Goal: Task Accomplishment & Management: Use online tool/utility

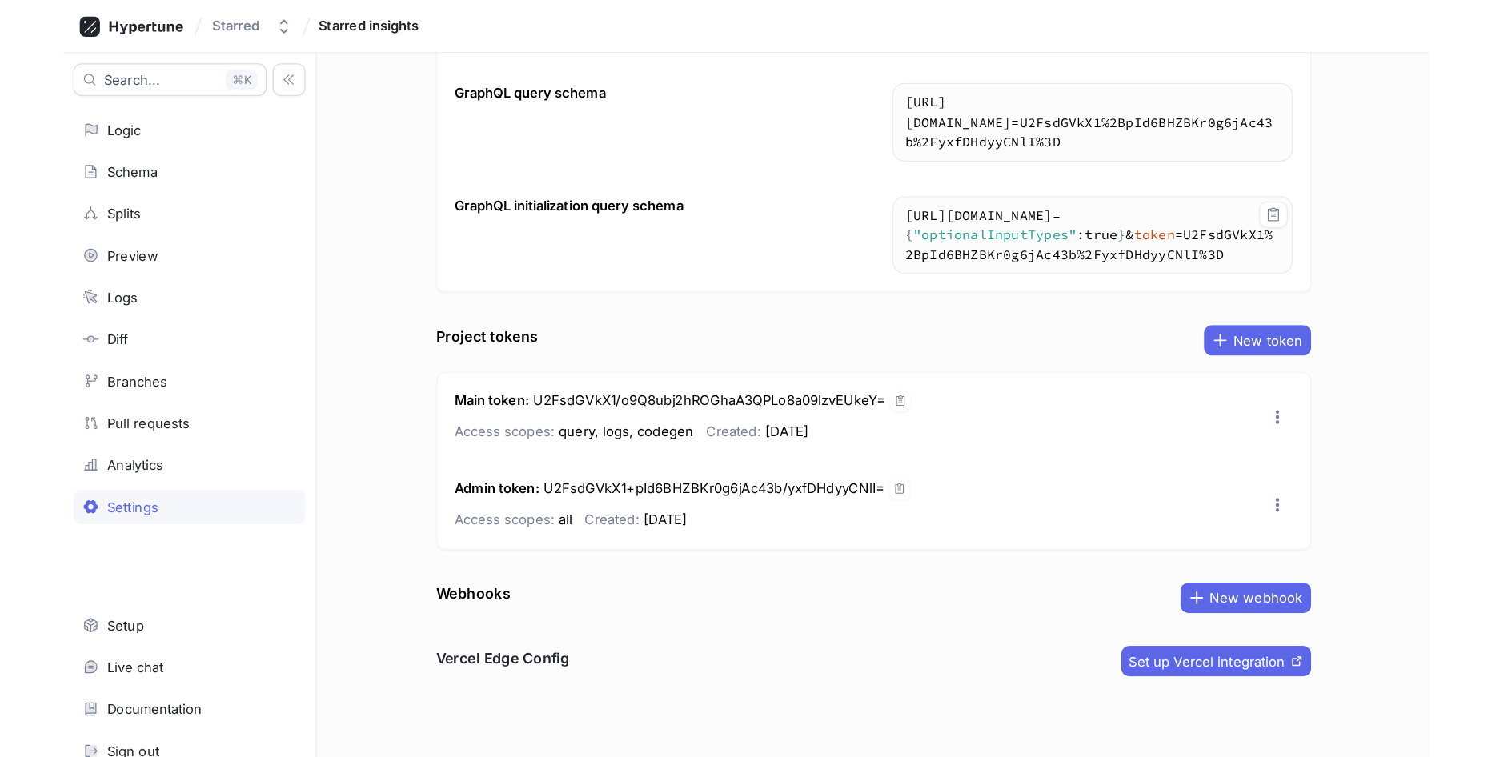
scroll to position [162, 0]
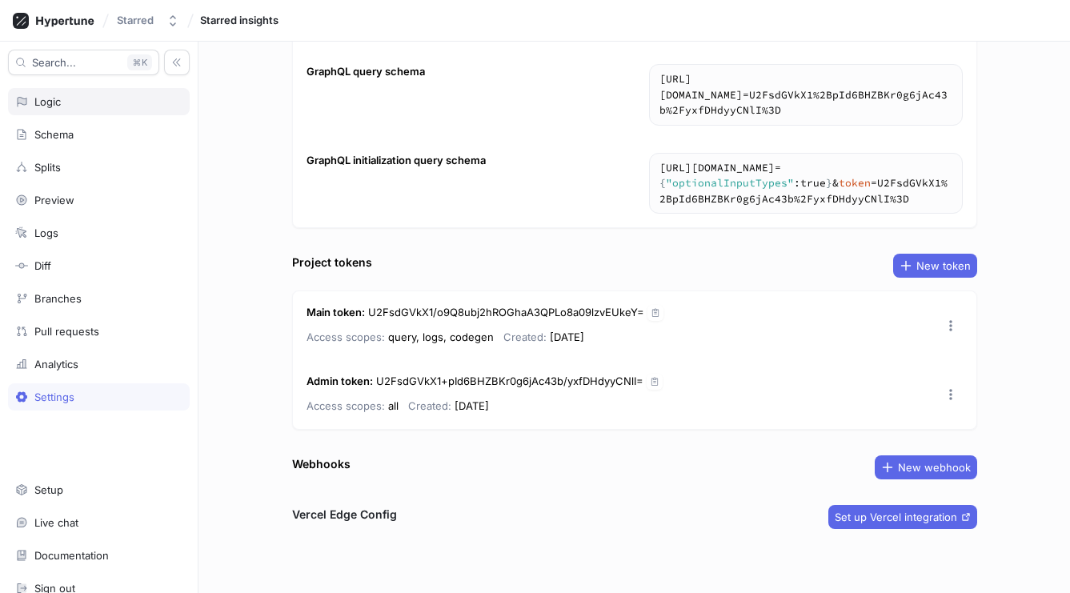
click at [56, 99] on div "Logic" at bounding box center [47, 101] width 26 height 13
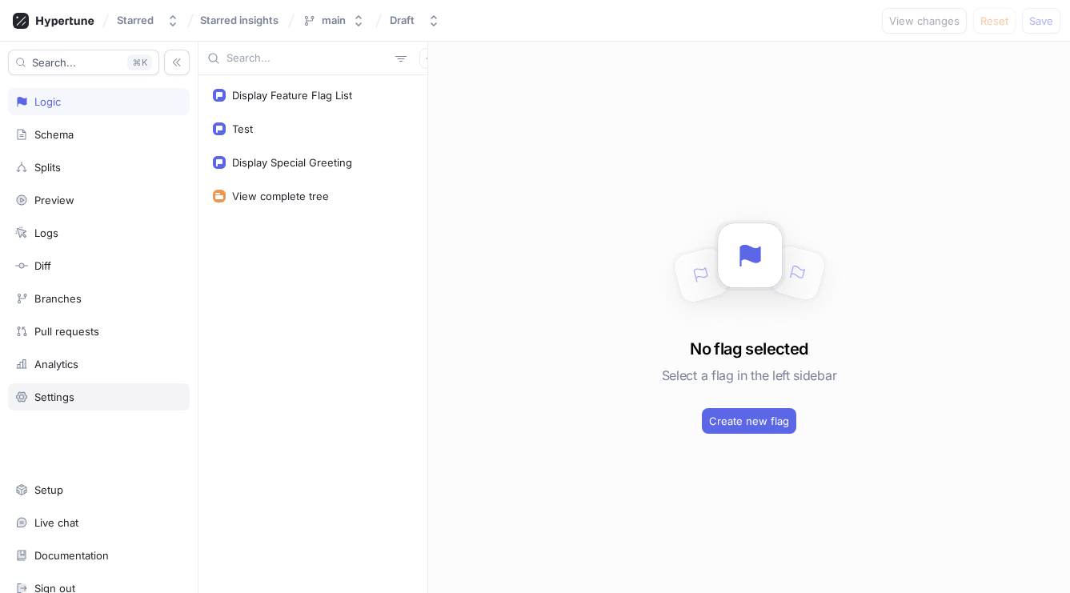
click at [86, 391] on div "Settings" at bounding box center [98, 397] width 167 height 13
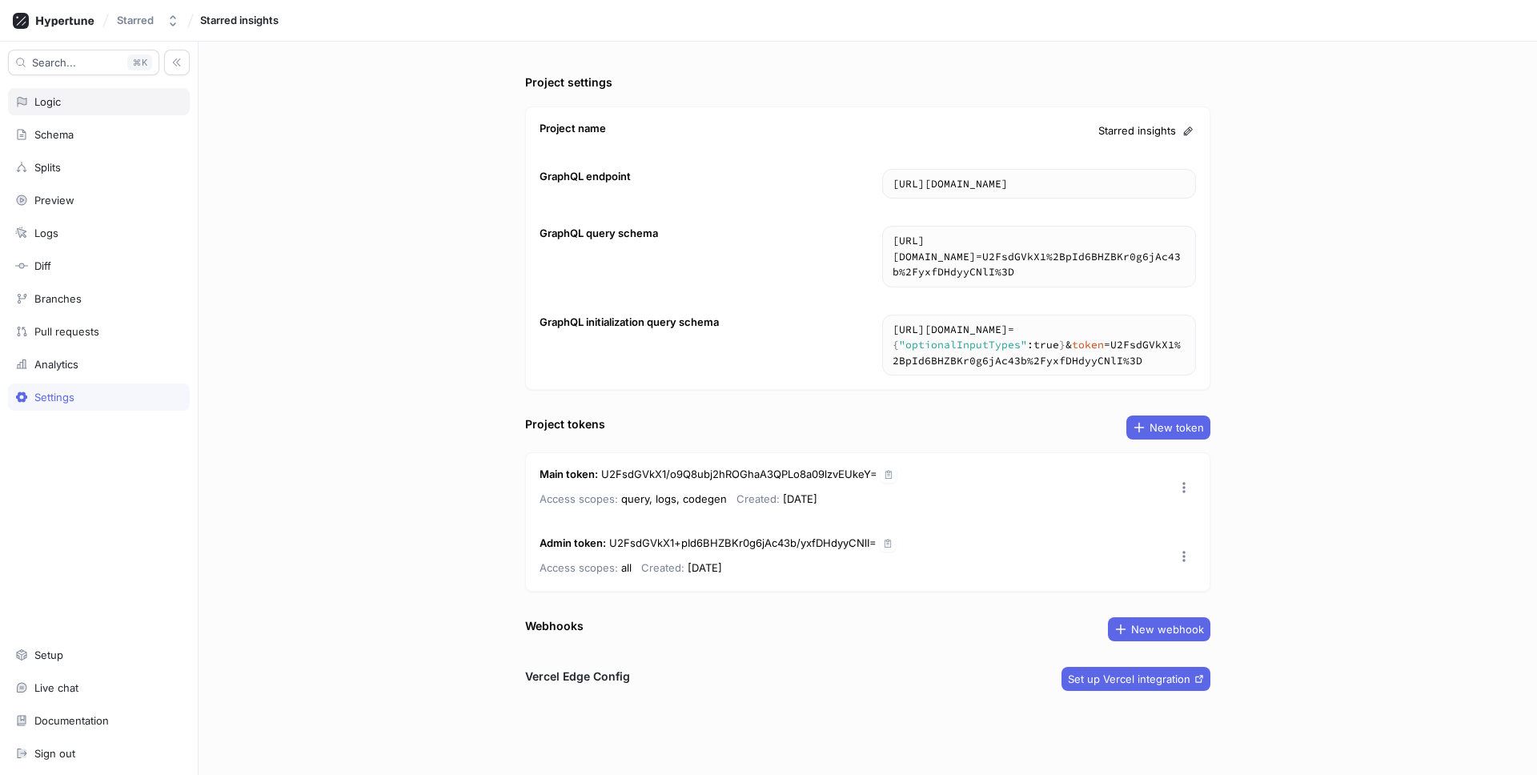
click at [25, 95] on icon at bounding box center [21, 101] width 13 height 13
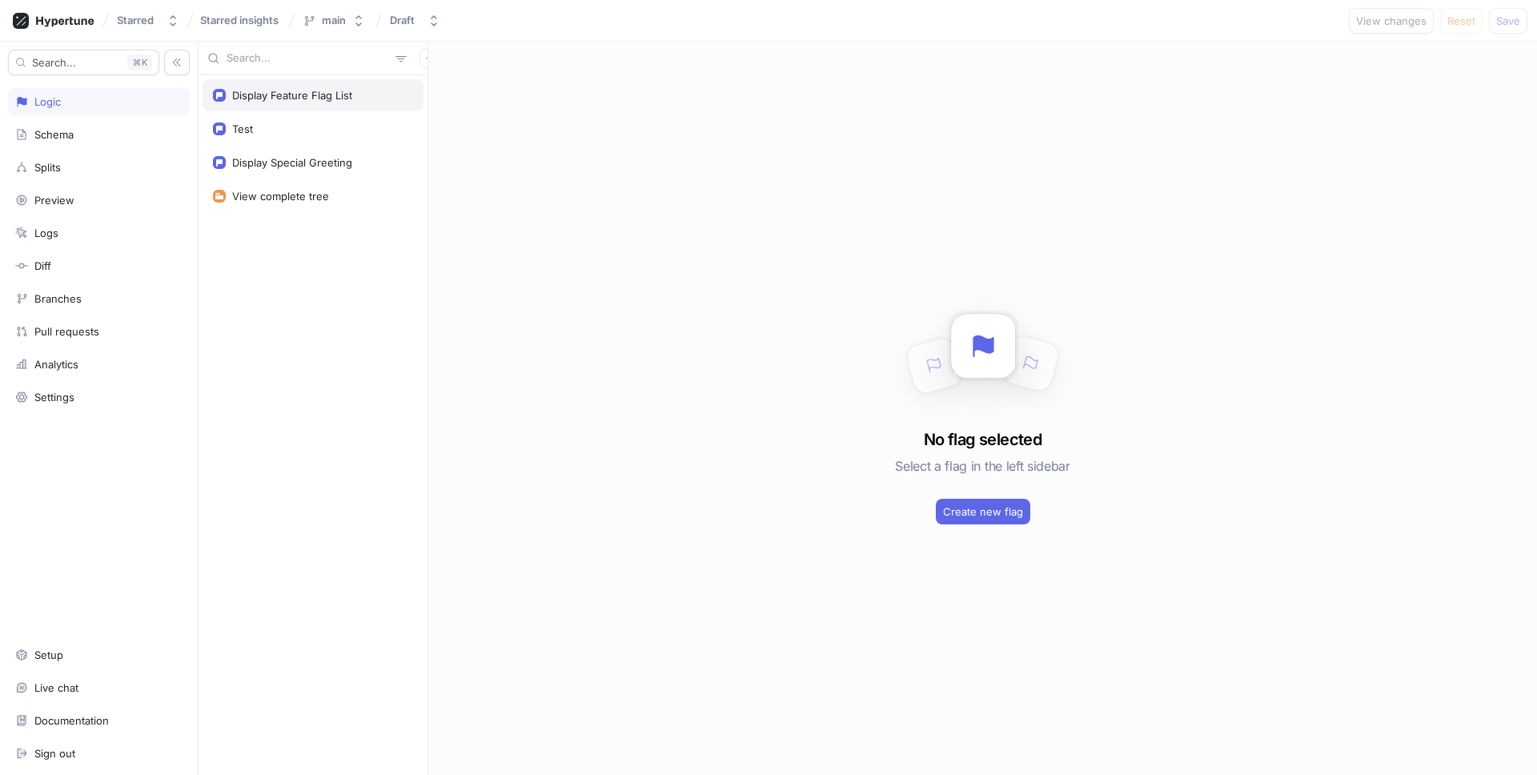
click at [254, 100] on div "Display Feature Flag List" at bounding box center [292, 95] width 120 height 13
type textarea "x"
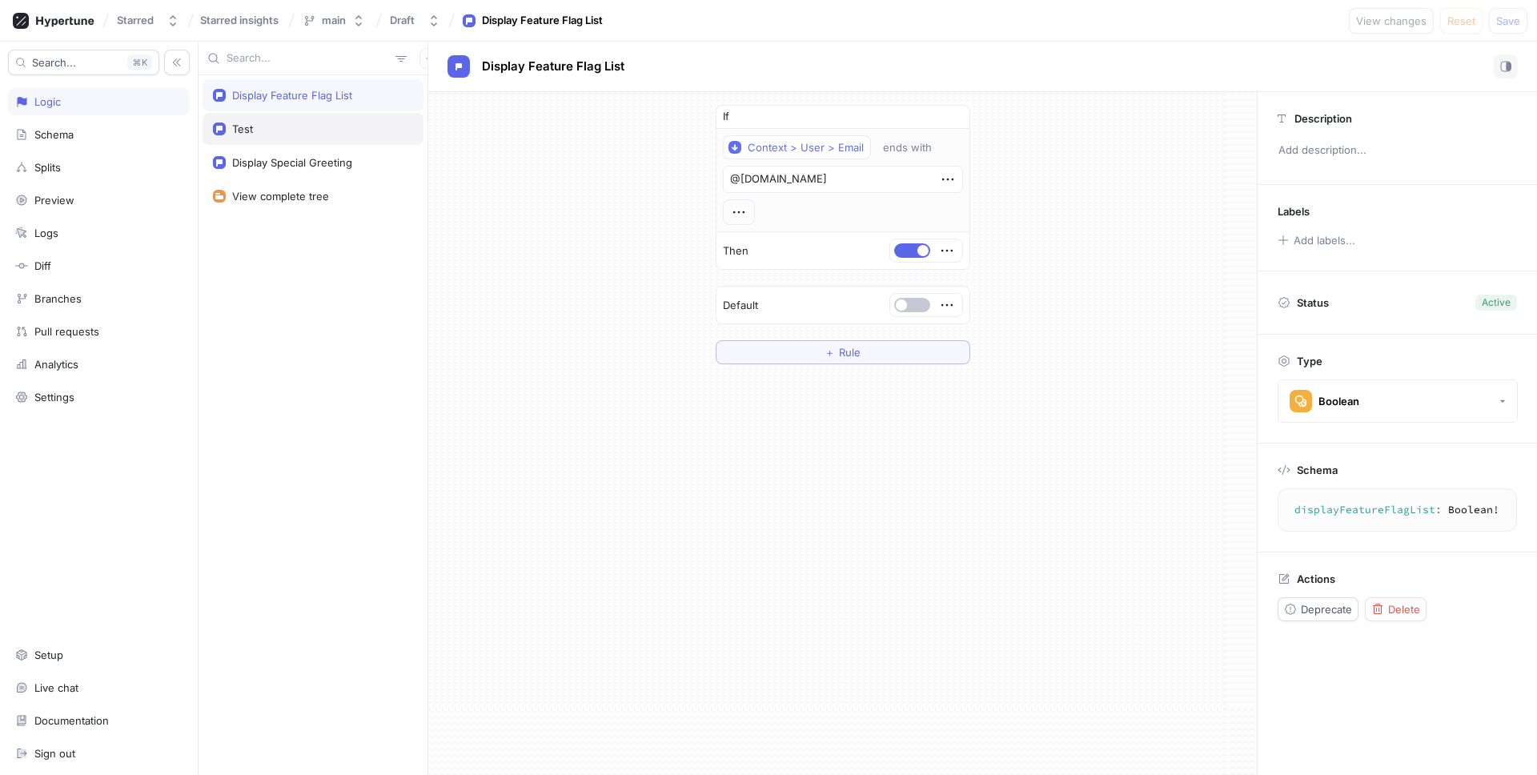
click at [253, 130] on div "Test" at bounding box center [313, 128] width 200 height 13
type textarea "test: Boolean!"
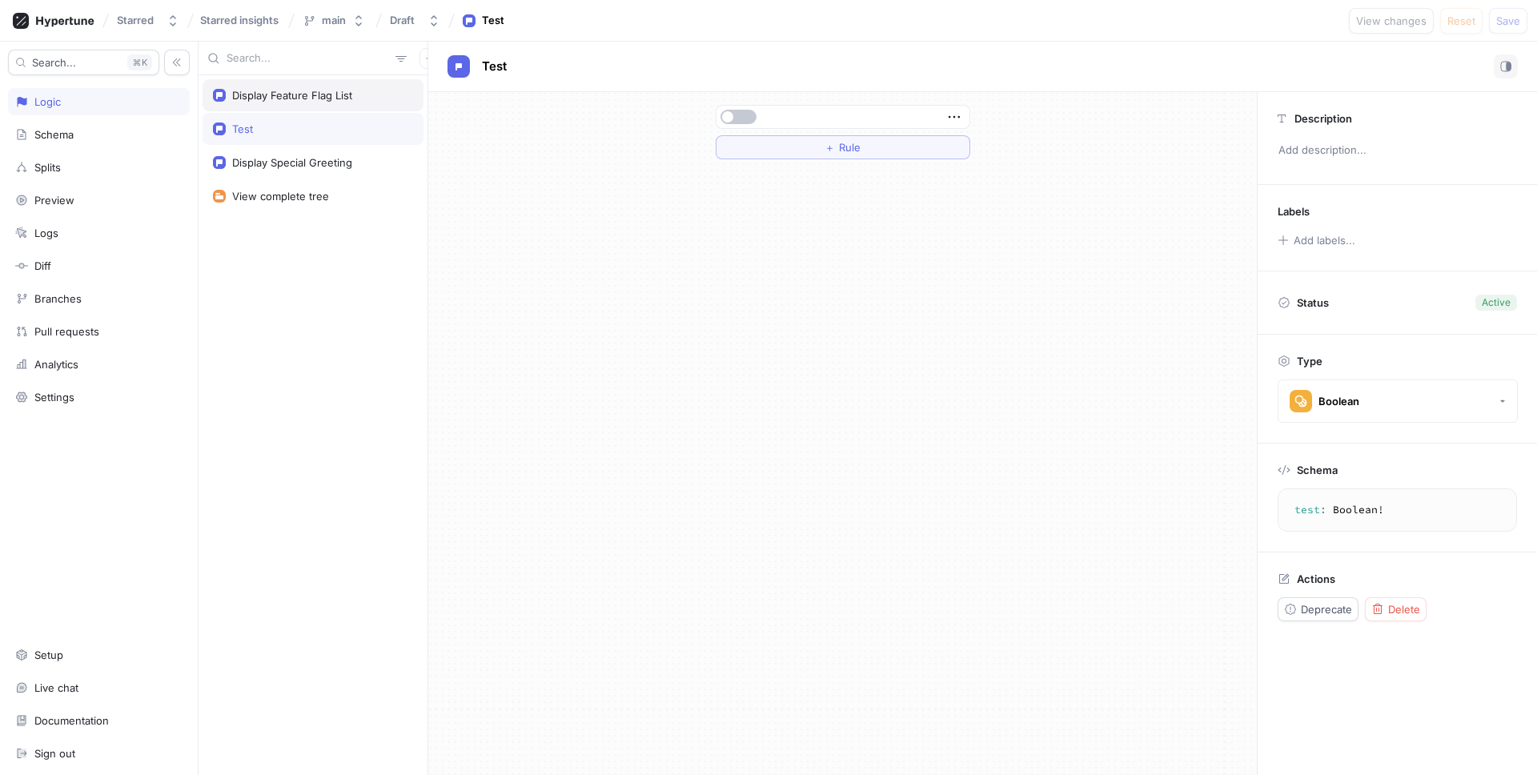
click at [298, 86] on div "Display Feature Flag List" at bounding box center [312, 95] width 221 height 32
type textarea "x"
type textarea "displayFeatureFlagList: Boolean!"
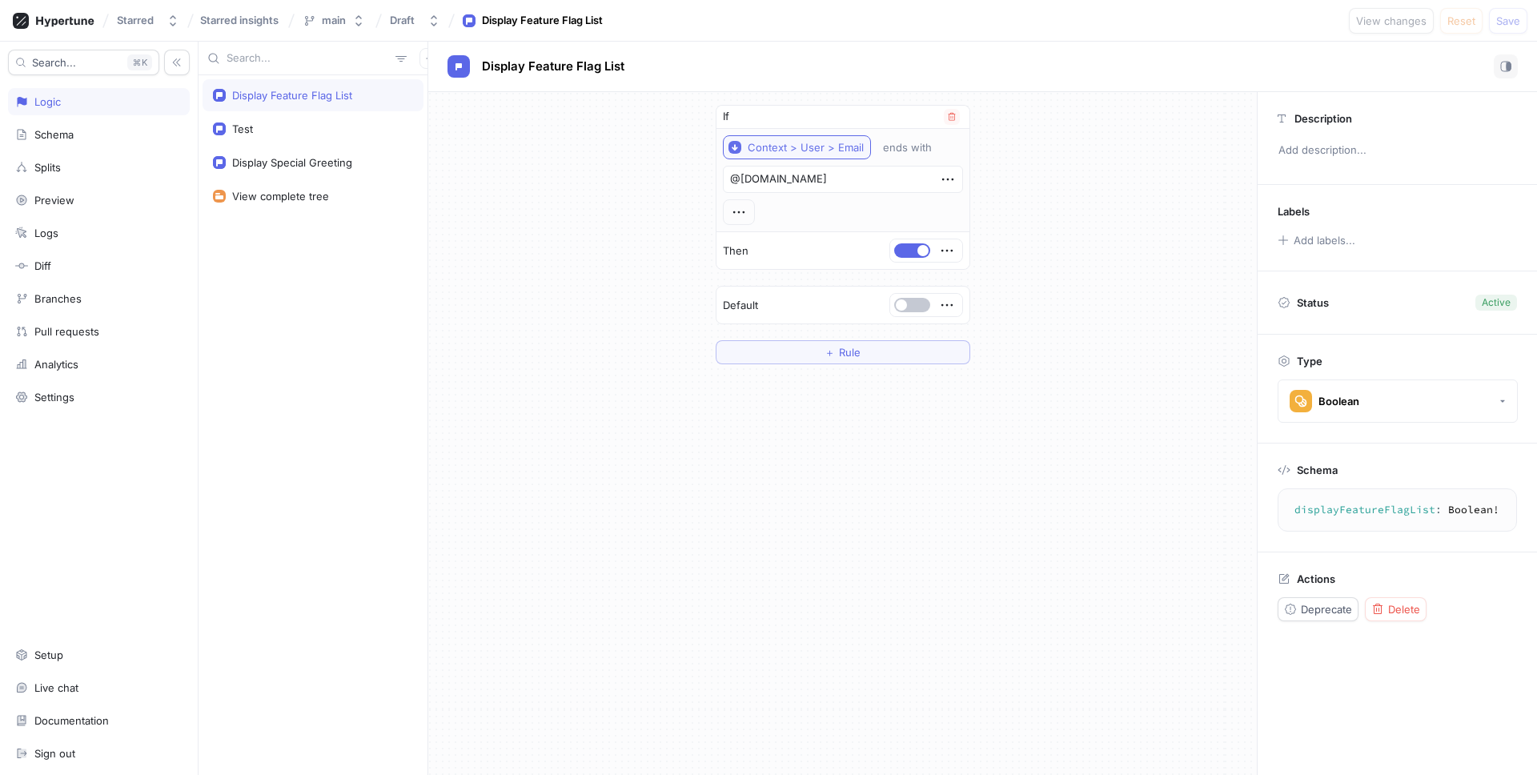
click at [761, 148] on div "Context > User > Email" at bounding box center [805, 148] width 116 height 14
click at [885, 591] on div "If Context > User > Email ends with @[DOMAIN_NAME] Then Default ＋ Rule" at bounding box center [842, 433] width 828 height 683
click at [106, 122] on div "Schema" at bounding box center [99, 134] width 182 height 27
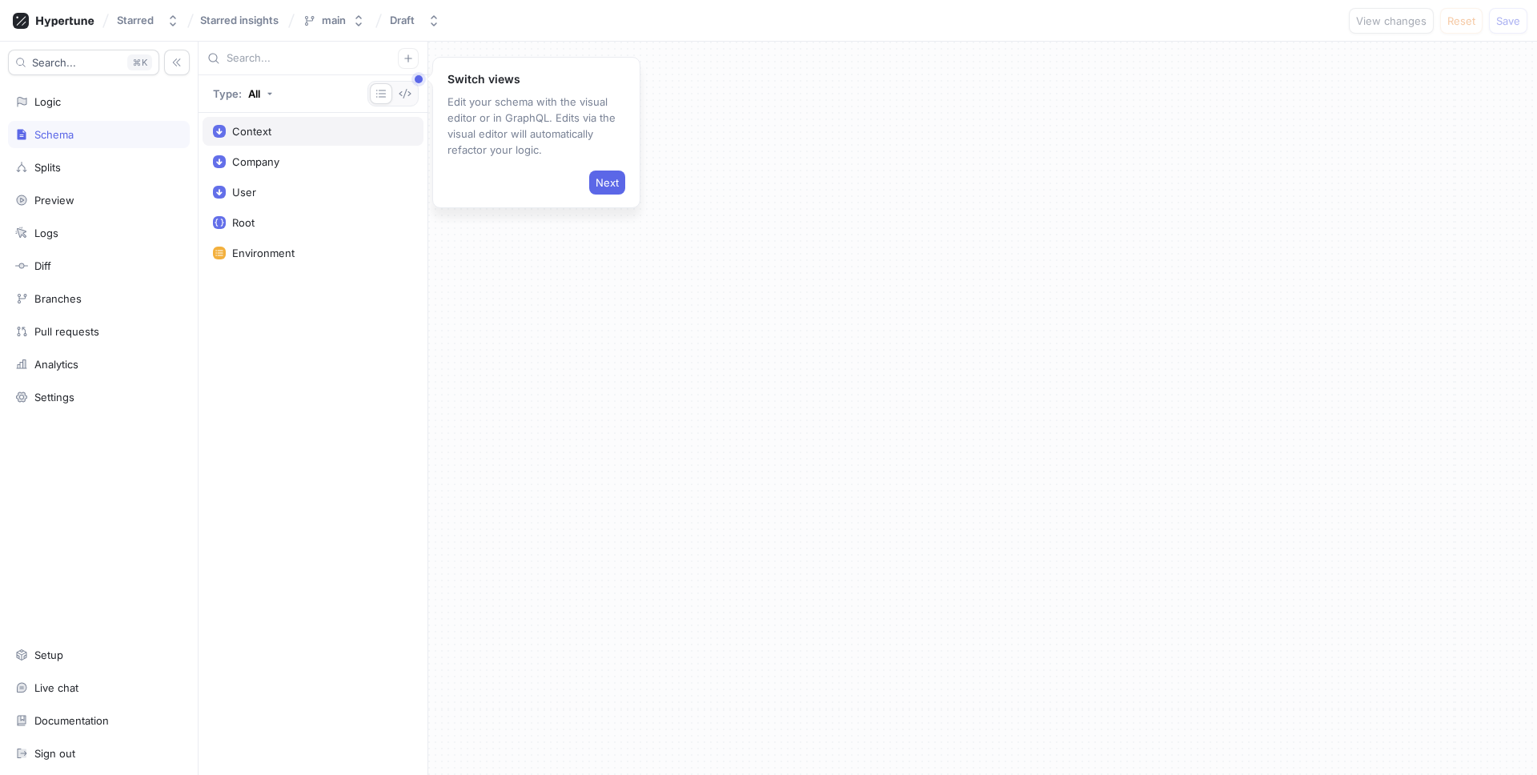
click at [363, 133] on div "Context" at bounding box center [313, 131] width 200 height 13
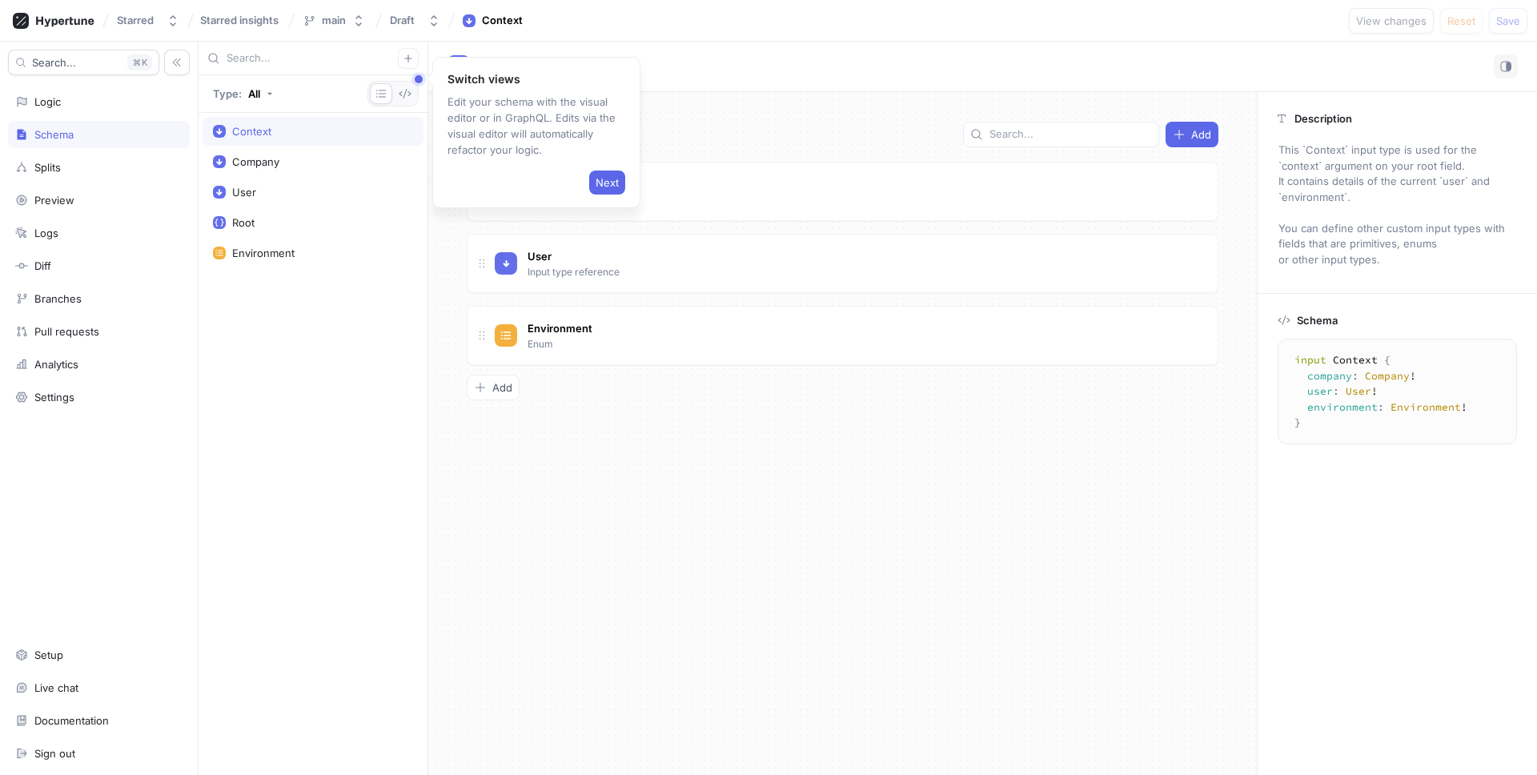
click at [700, 550] on div "Fields Add Company Input type reference Go to type User Input type reference Go…" at bounding box center [842, 433] width 828 height 683
click at [291, 439] on div "Context Company User Root Environment" at bounding box center [312, 444] width 229 height 662
click at [290, 181] on div "User" at bounding box center [312, 192] width 221 height 29
type textarea "x"
type textarea "input User { id: String! name: String! email: String! }"
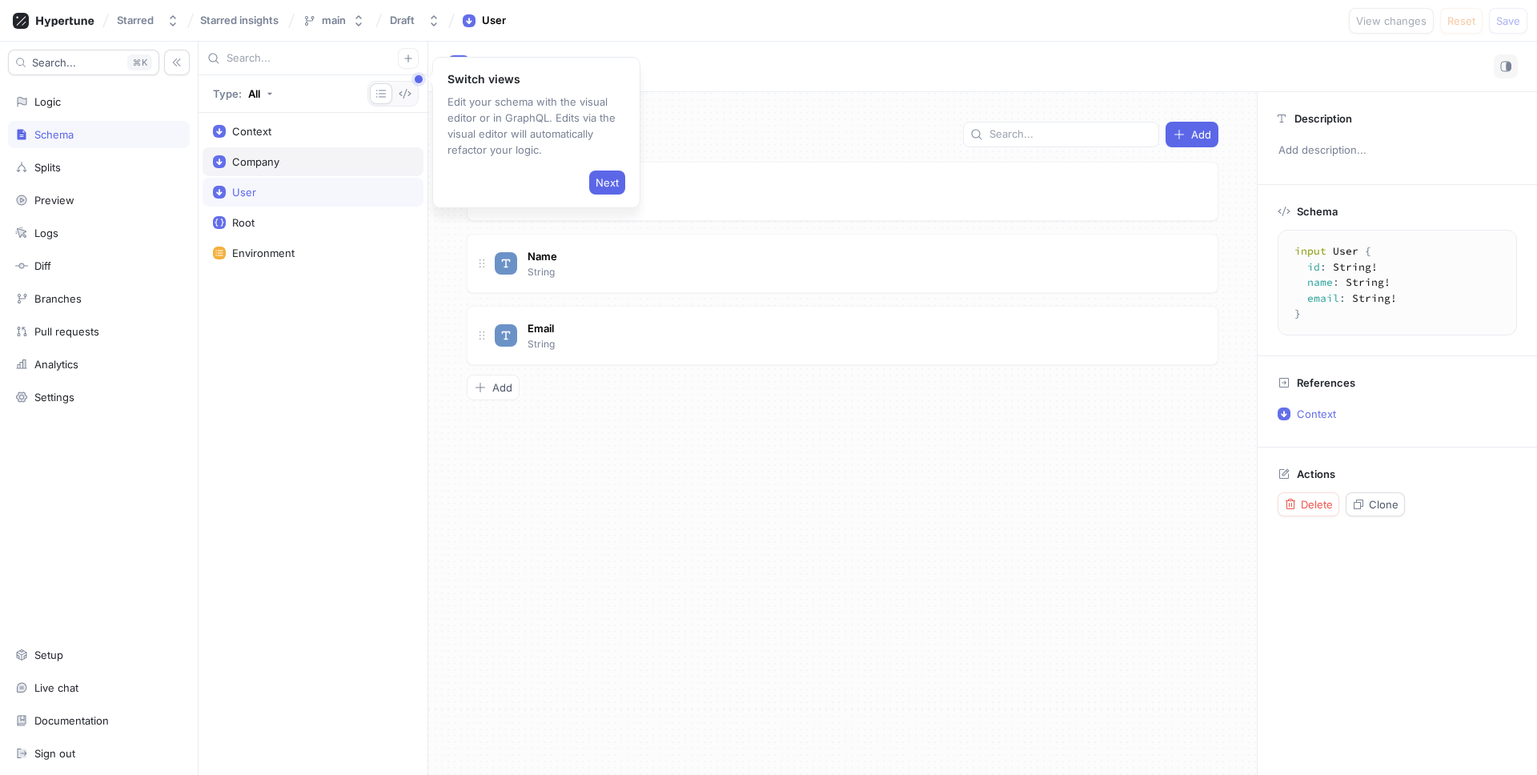
click at [299, 155] on div "Company" at bounding box center [313, 161] width 200 height 13
type textarea "x"
type textarea "input Company { name: String! }"
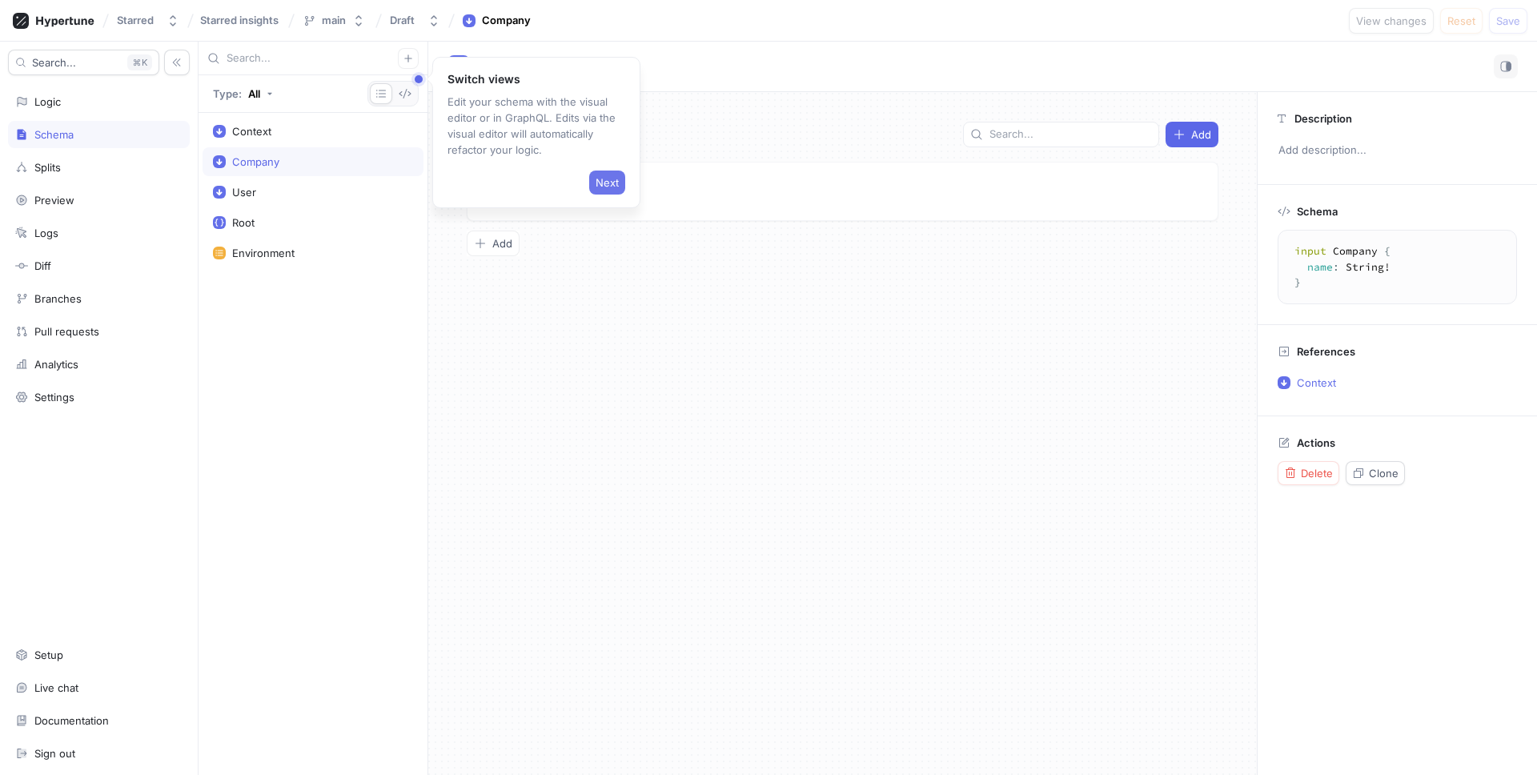
click at [613, 178] on span "Next" at bounding box center [606, 183] width 23 height 10
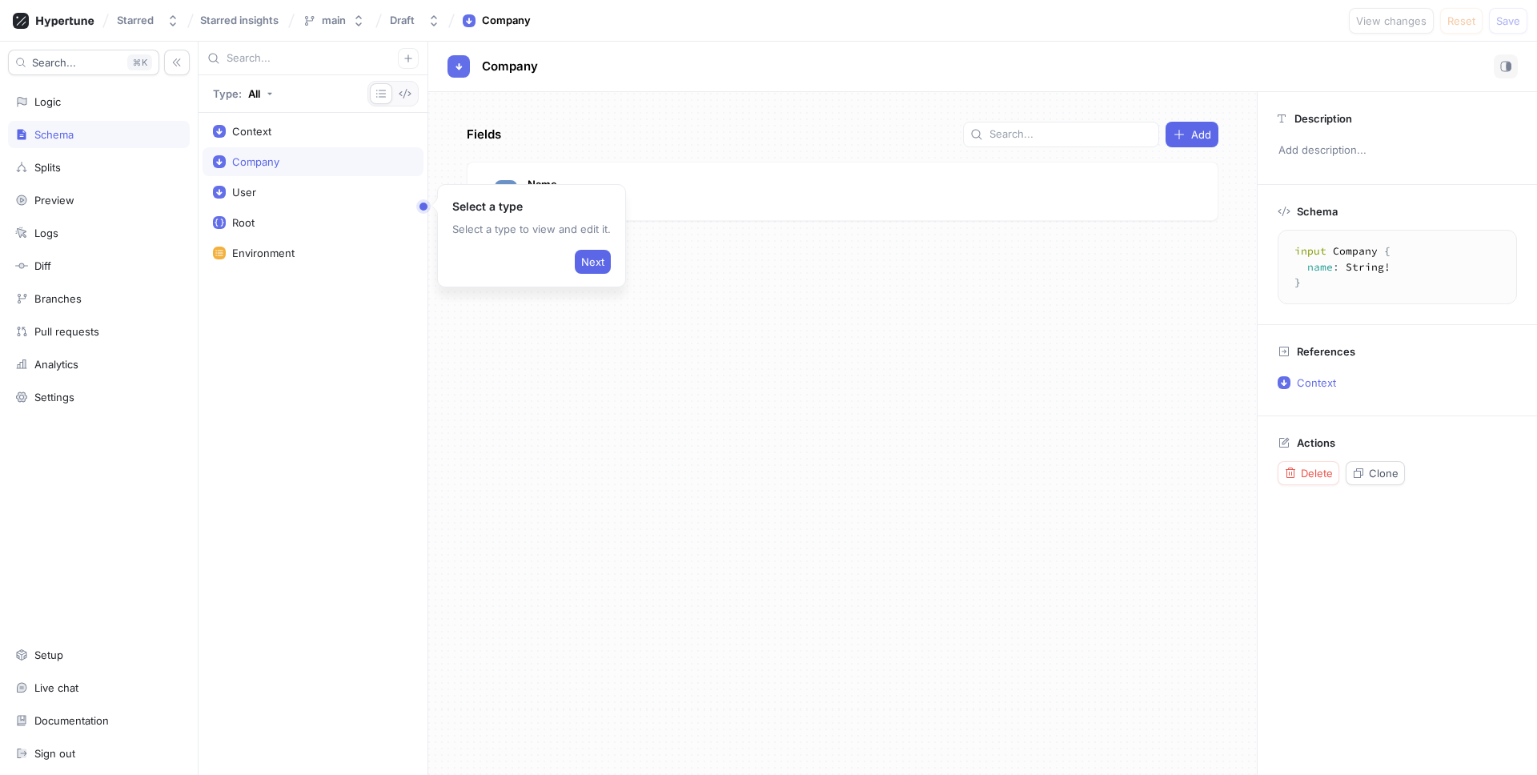
click at [766, 102] on div "Fields Add Name String To pick up a draggable item, press the space bar. While …" at bounding box center [842, 433] width 828 height 683
click at [578, 250] on button "Next" at bounding box center [593, 262] width 36 height 24
type textarea "x"
type textarea "type Root { displayFeatureFlagList: Boolean! test: Boolean! displaySpecialGreet…"
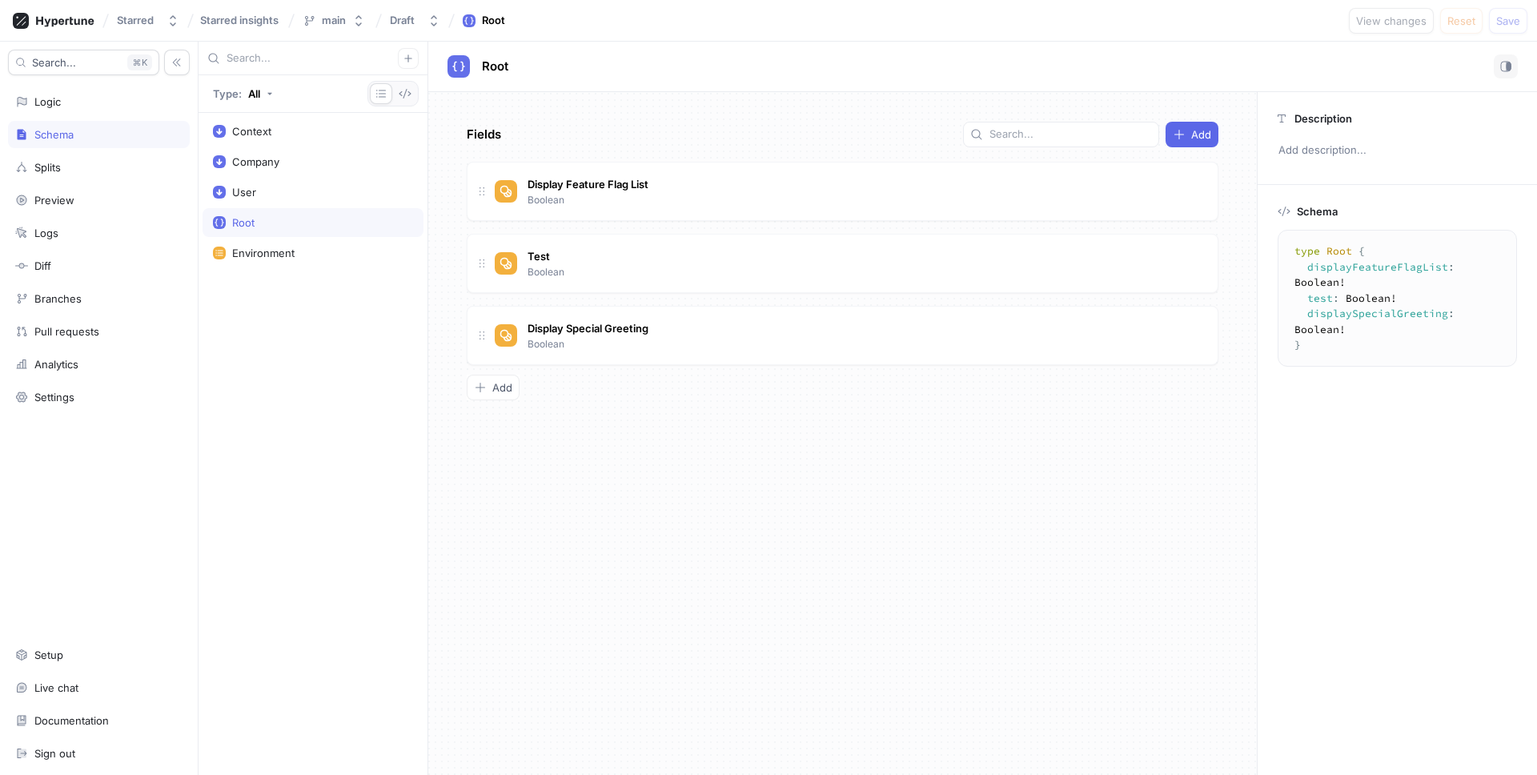
click at [683, 533] on div "Fields Add Display Feature Flag List Boolean Test Boolean Display Special Greet…" at bounding box center [842, 433] width 828 height 683
click at [291, 190] on div "User" at bounding box center [313, 192] width 200 height 13
type textarea "x"
type textarea "input User { id: String! name: String! email: String! }"
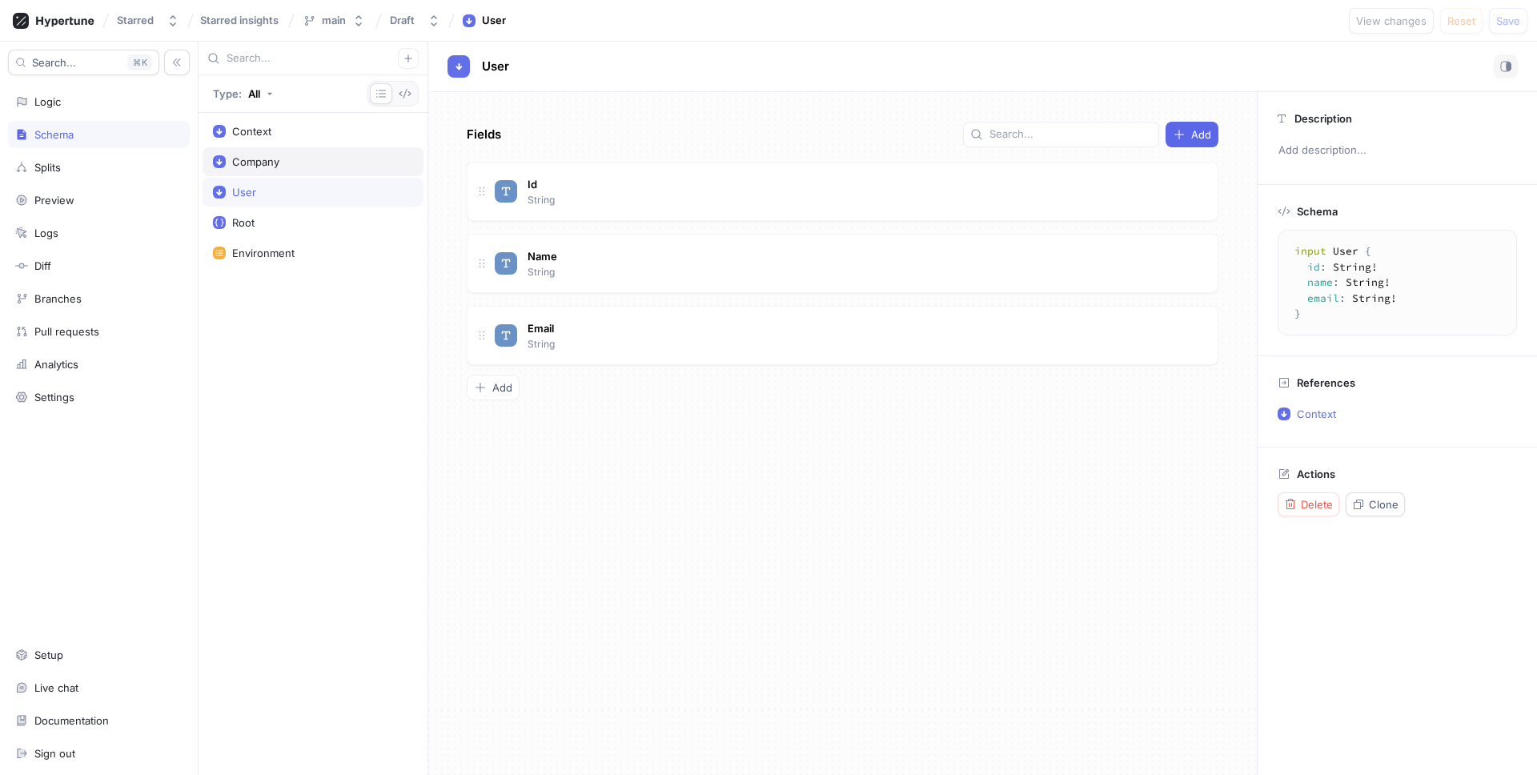
click at [296, 168] on div "Company" at bounding box center [312, 161] width 221 height 29
type textarea "x"
type textarea "input Company { name: String! }"
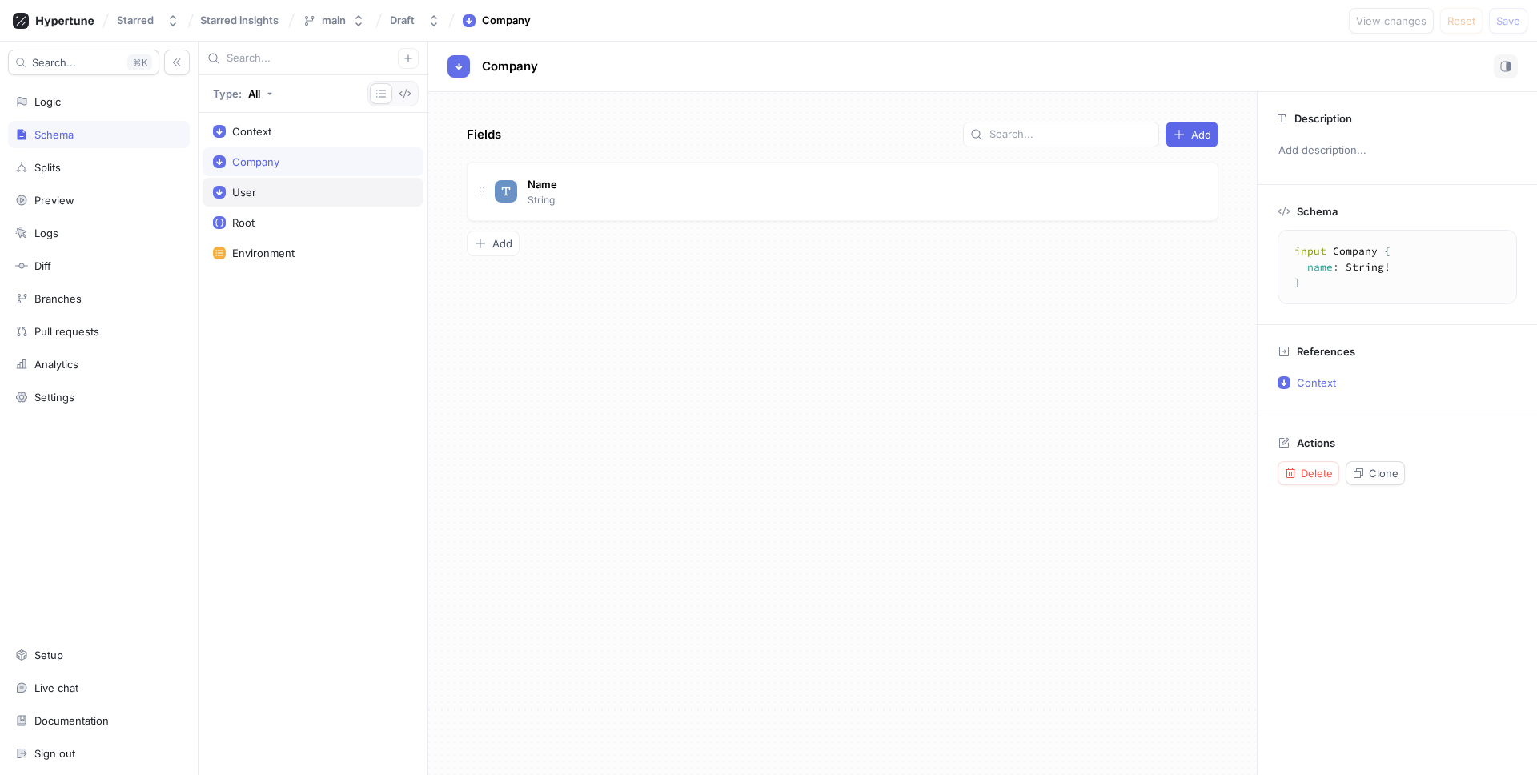
click at [299, 186] on div "User" at bounding box center [313, 192] width 200 height 13
type textarea "x"
type textarea "input User { id: String! name: String! email: String! }"
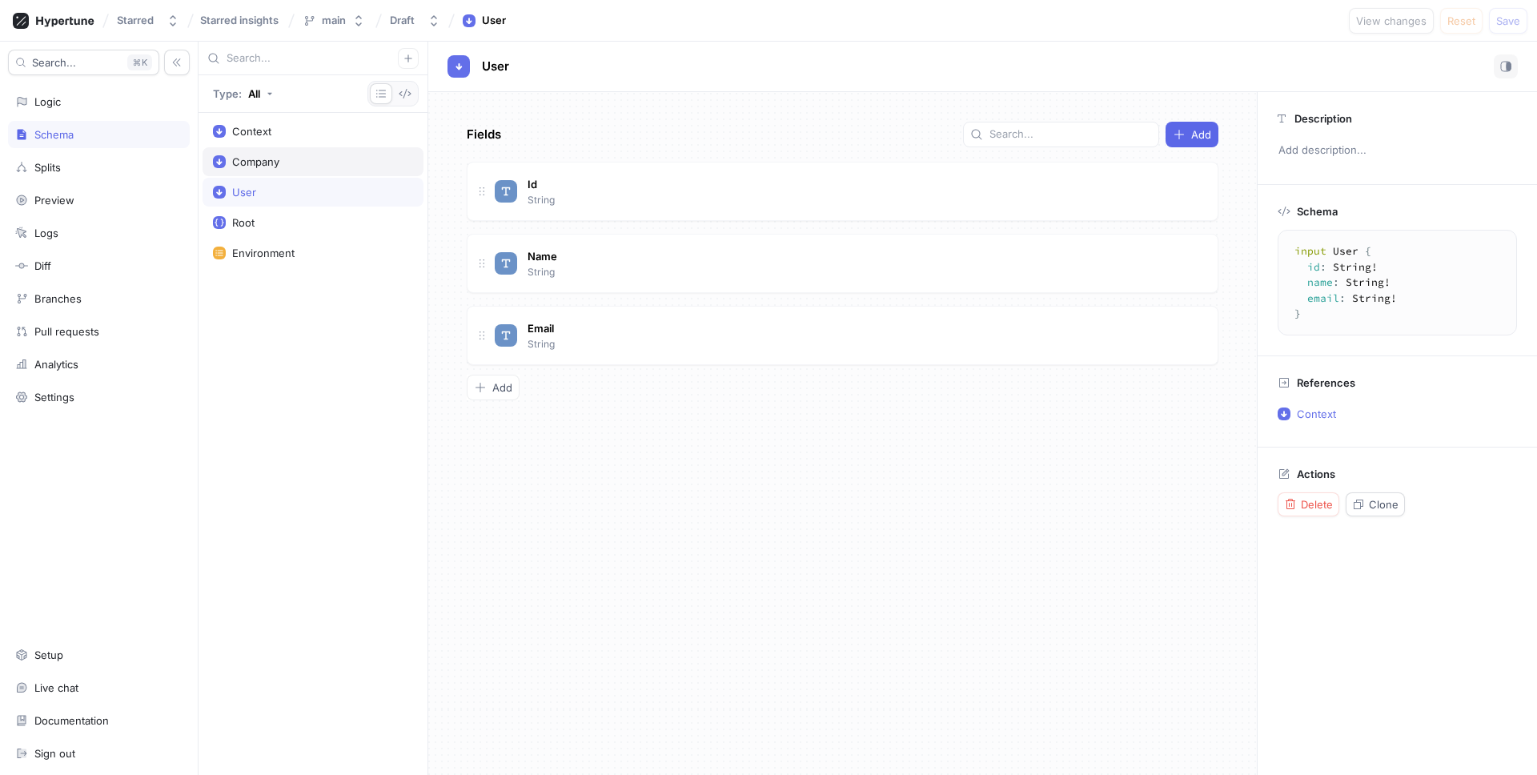
click at [301, 158] on div "Company" at bounding box center [313, 161] width 200 height 13
type textarea "x"
type textarea "input Company { name: String! }"
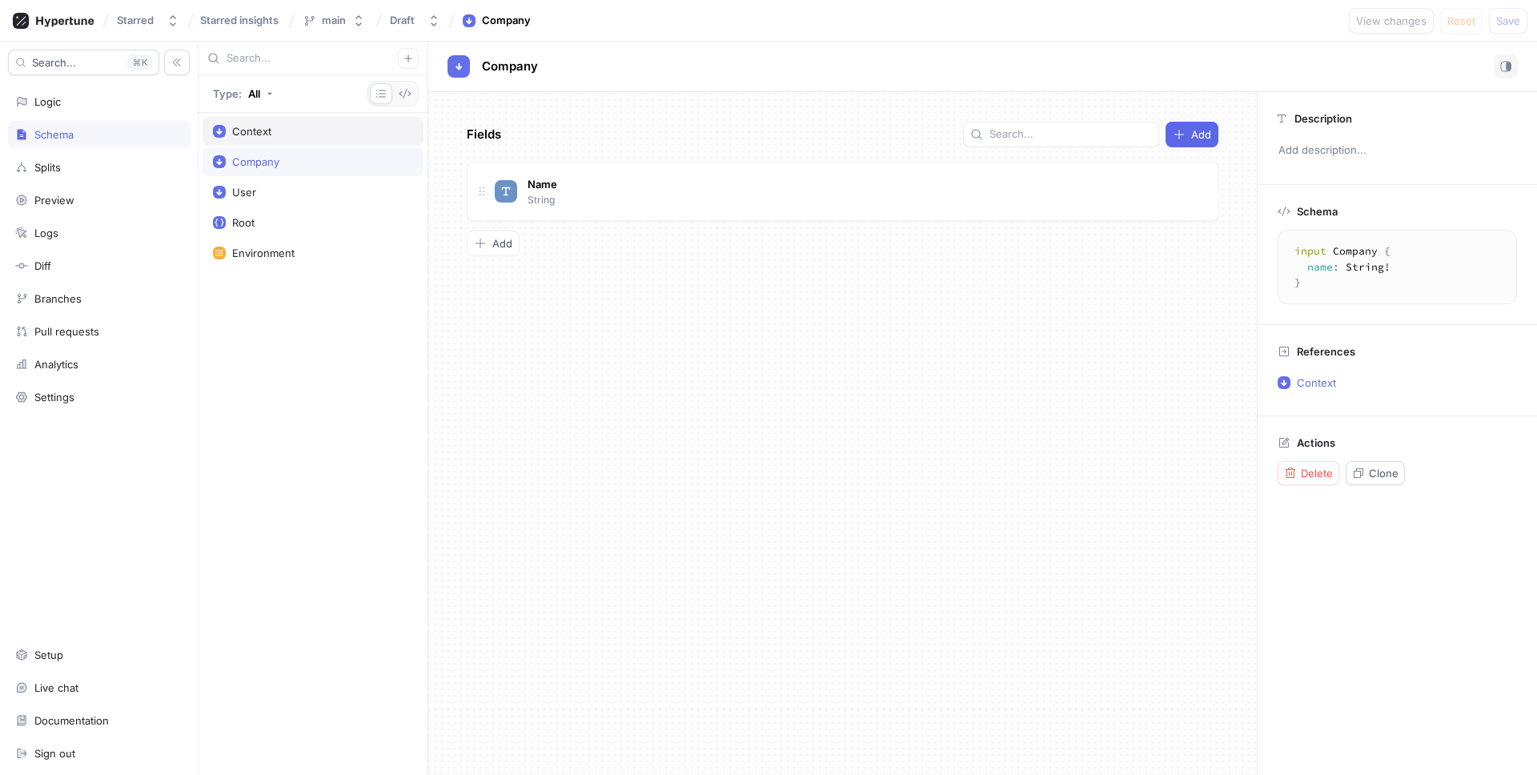
click at [303, 134] on div "Context" at bounding box center [313, 131] width 200 height 13
type textarea "x"
type textarea "input Context { company: Company! user: User! environment: Environment! }"
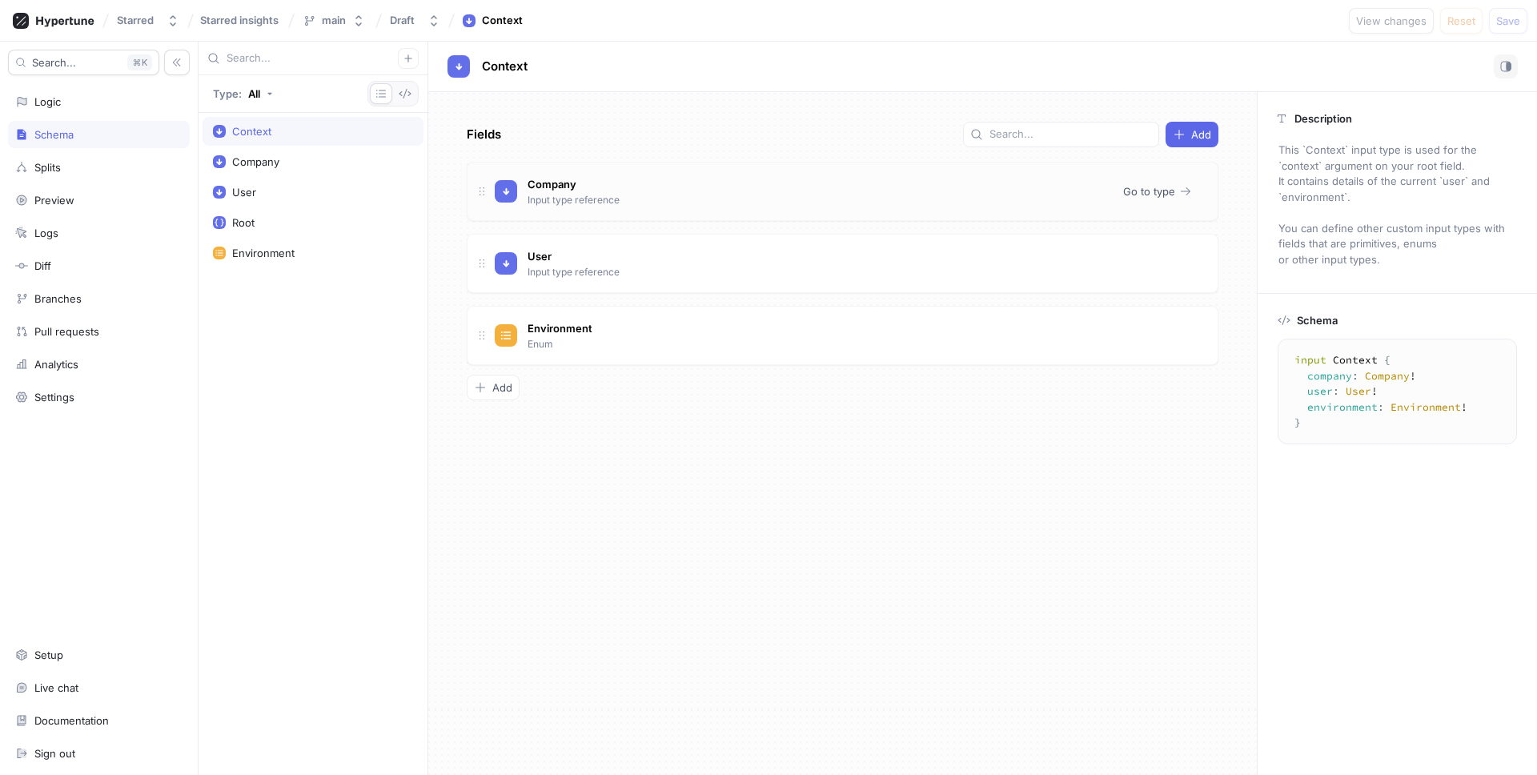
click at [611, 198] on p "Input type reference" at bounding box center [573, 200] width 92 height 14
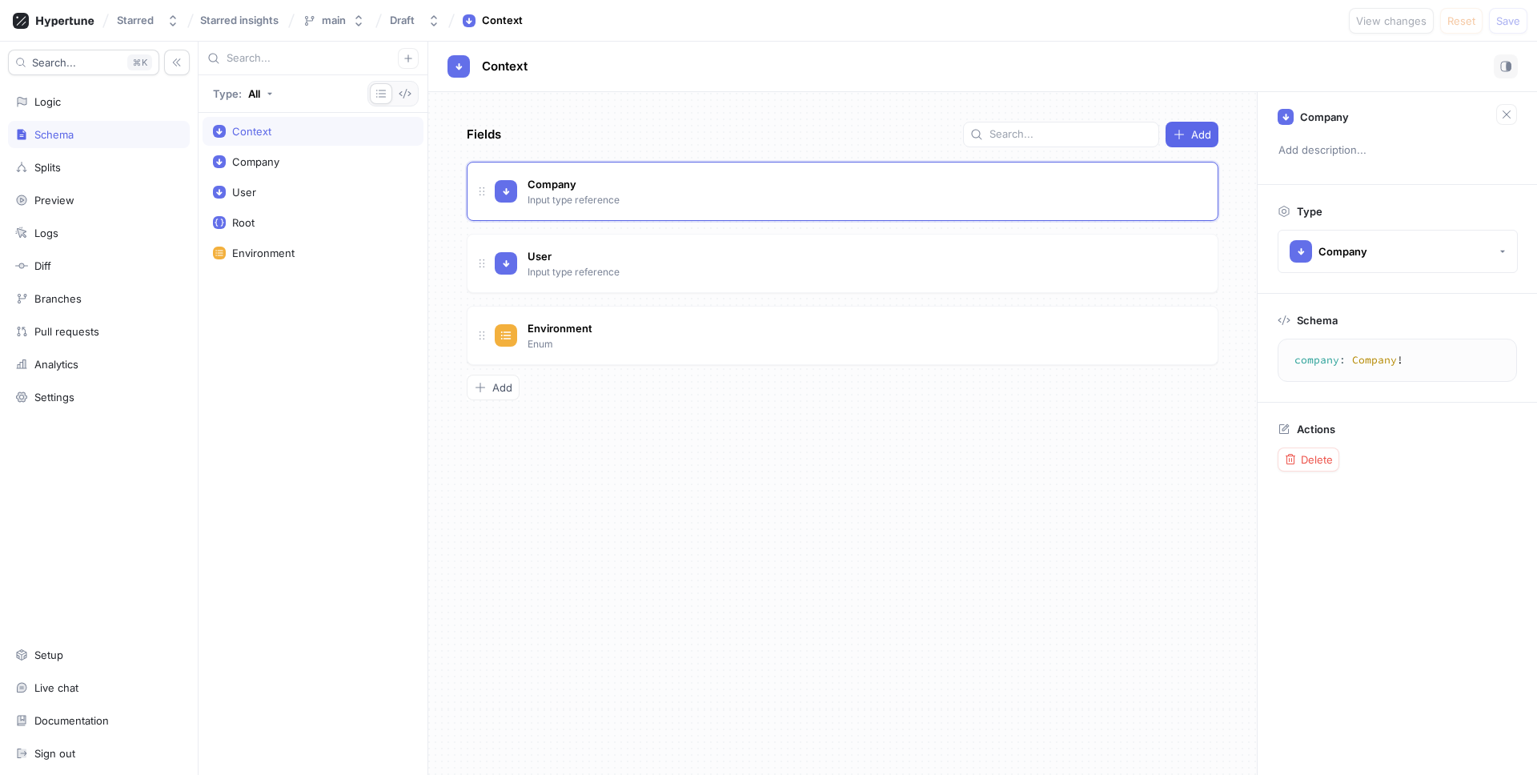
type textarea "x"
click at [705, 502] on div "Fields Add Company Input type reference Go to type User Input type reference Go…" at bounding box center [842, 433] width 828 height 683
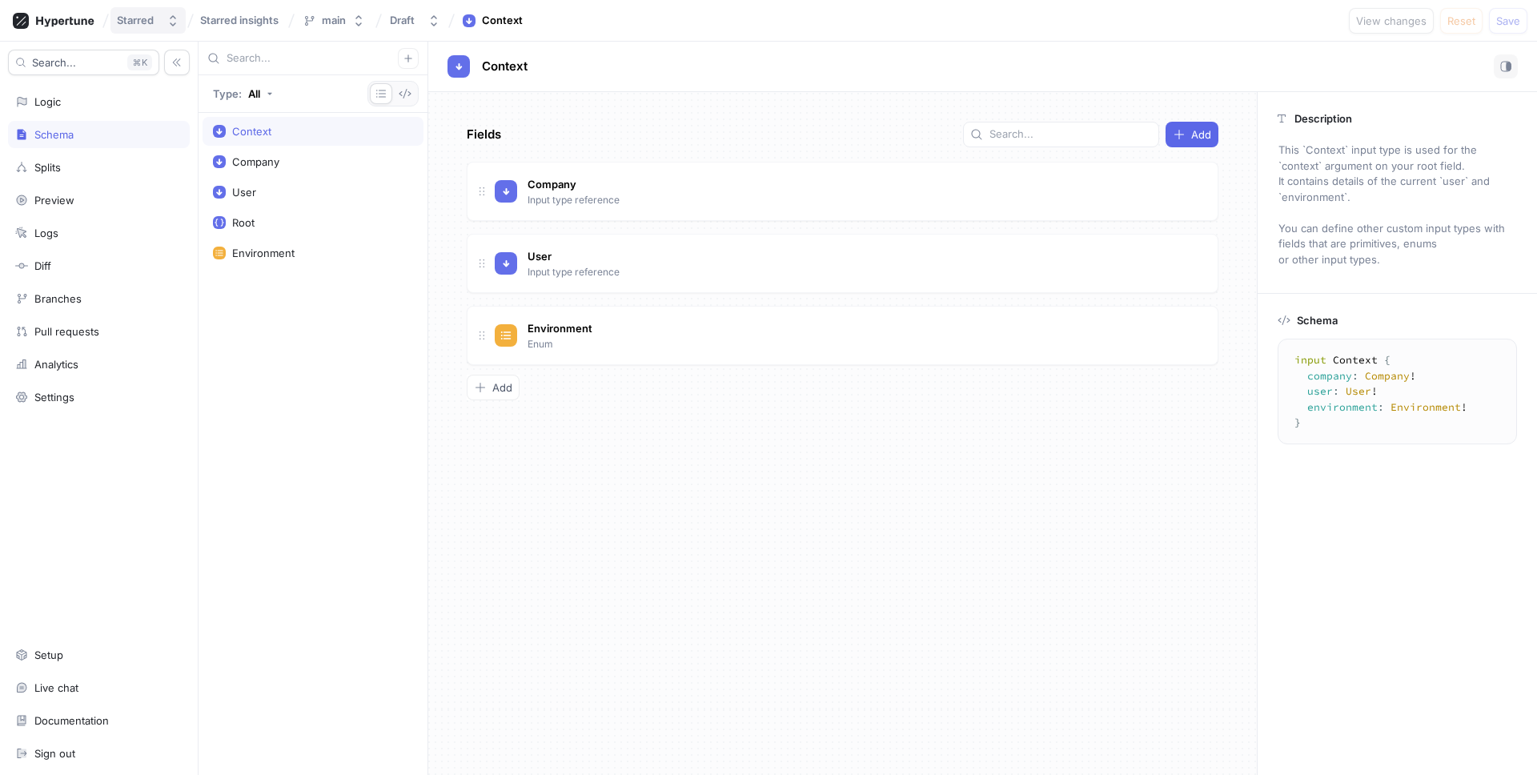
click at [138, 18] on div "Starred" at bounding box center [135, 21] width 37 height 14
click at [62, 24] on icon at bounding box center [65, 21] width 58 height 10
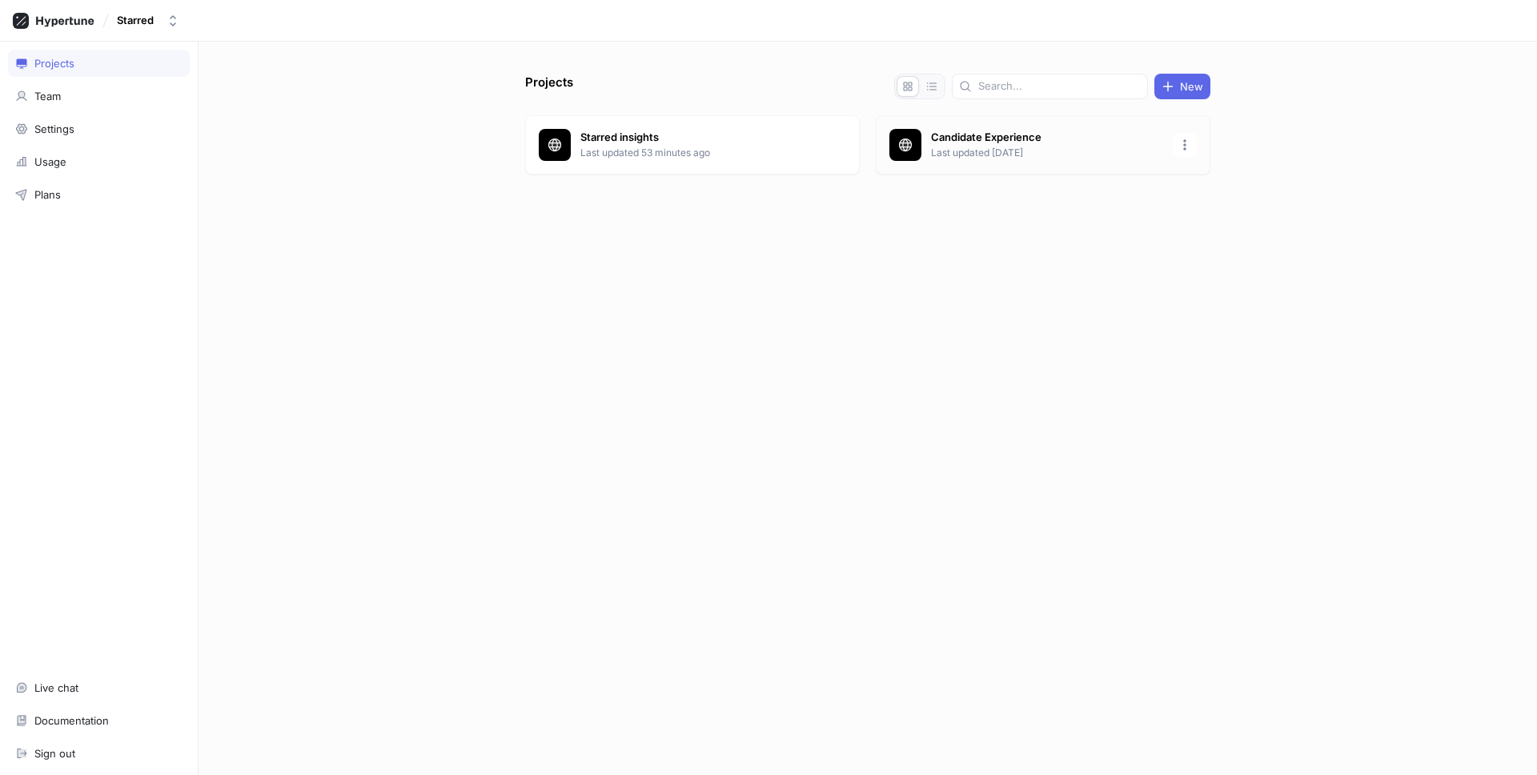
click at [985, 148] on p "Last updated [DATE]" at bounding box center [1047, 153] width 232 height 14
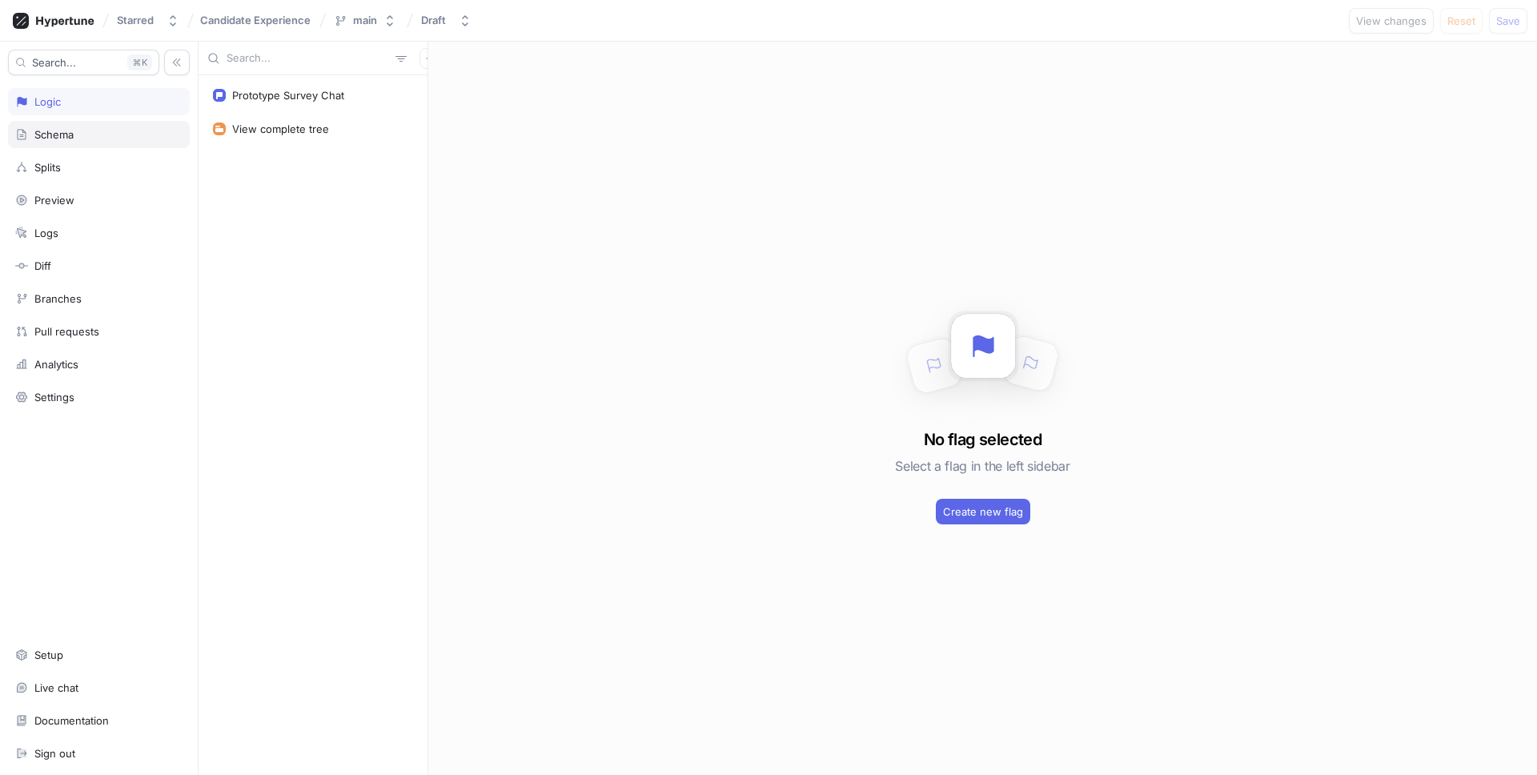
click at [77, 146] on div "Schema" at bounding box center [99, 134] width 182 height 27
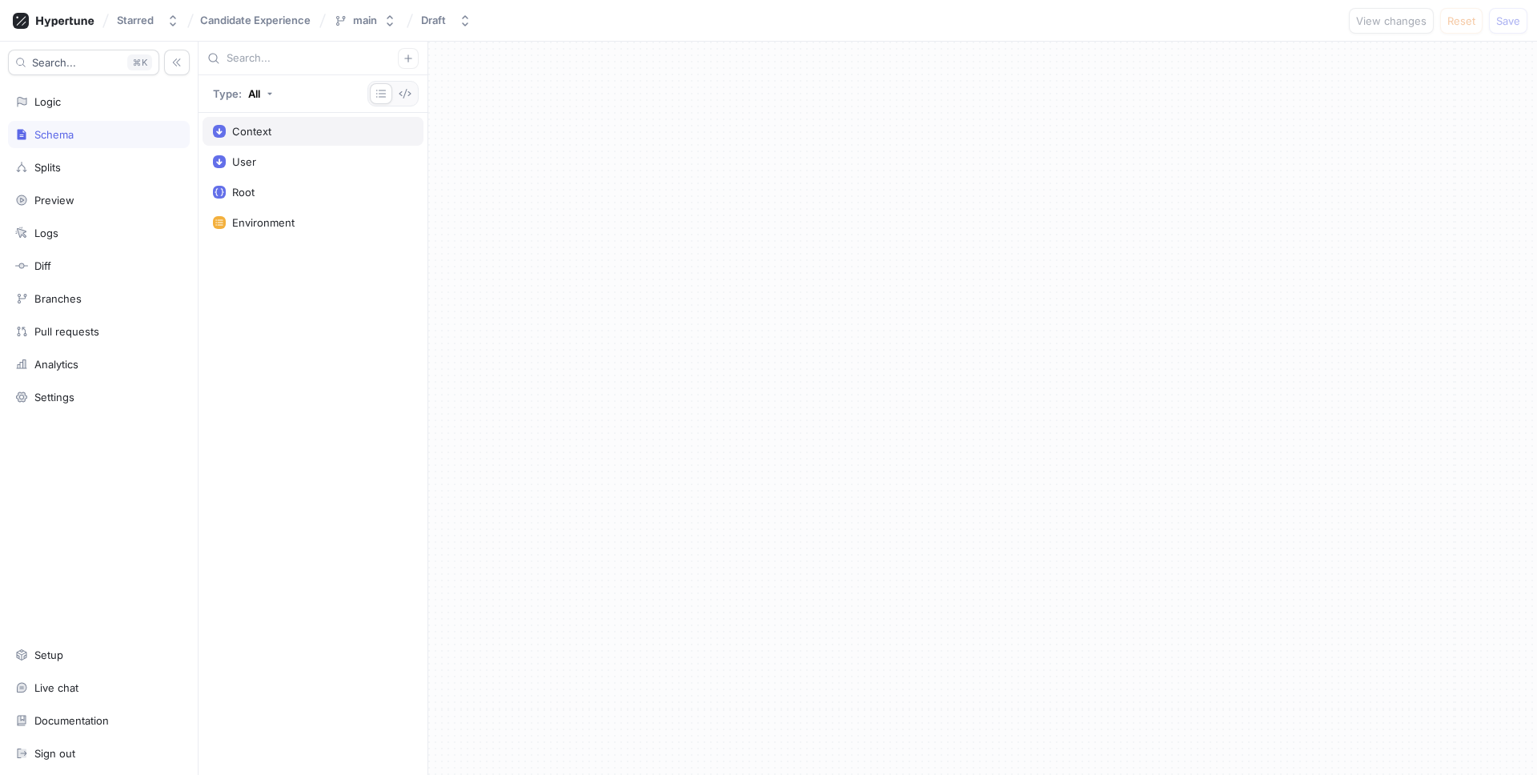
click at [307, 133] on div "Context" at bounding box center [313, 131] width 200 height 13
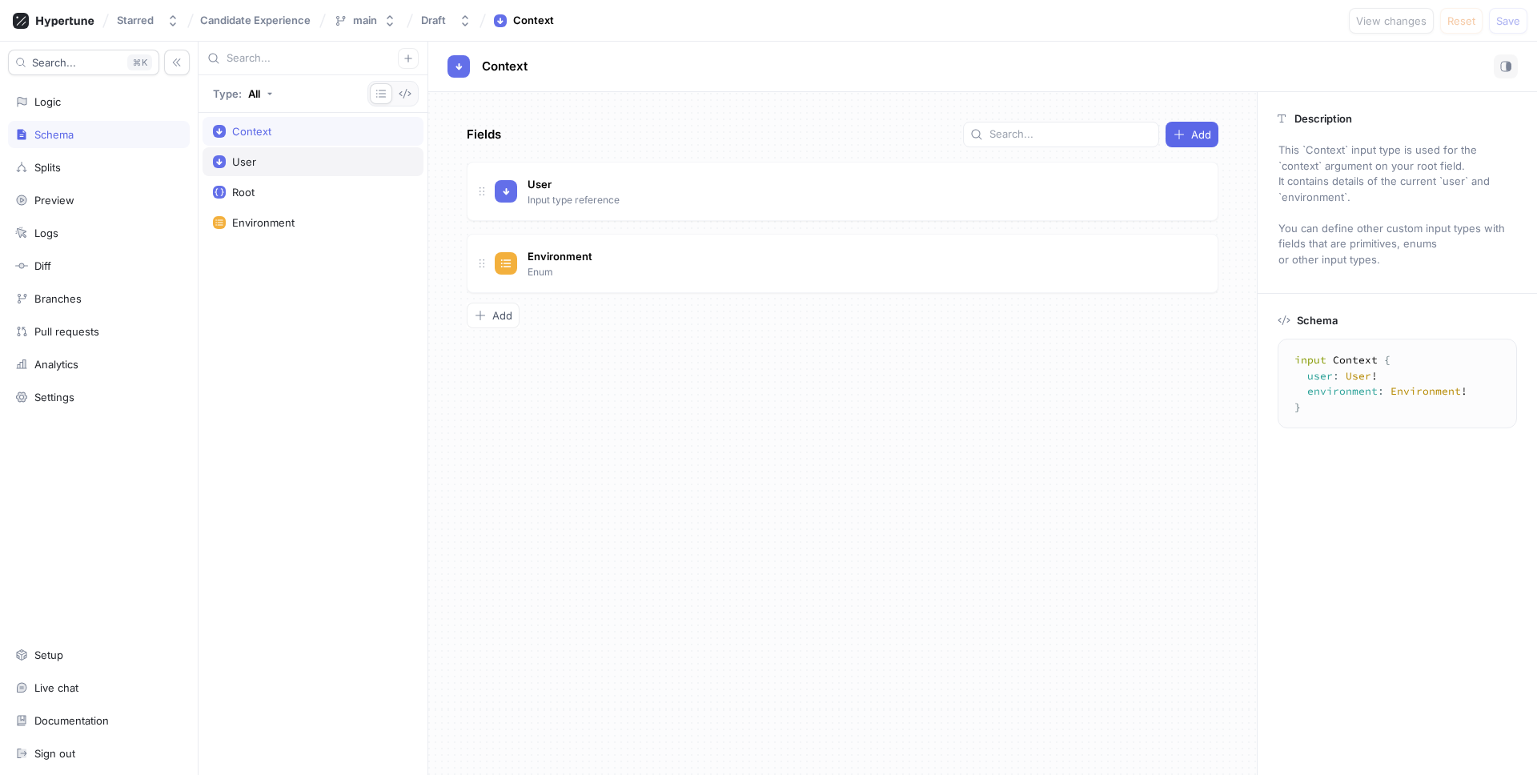
click at [304, 169] on div "User" at bounding box center [312, 161] width 221 height 29
type textarea "input User { id: String! name: String! email: String! }"
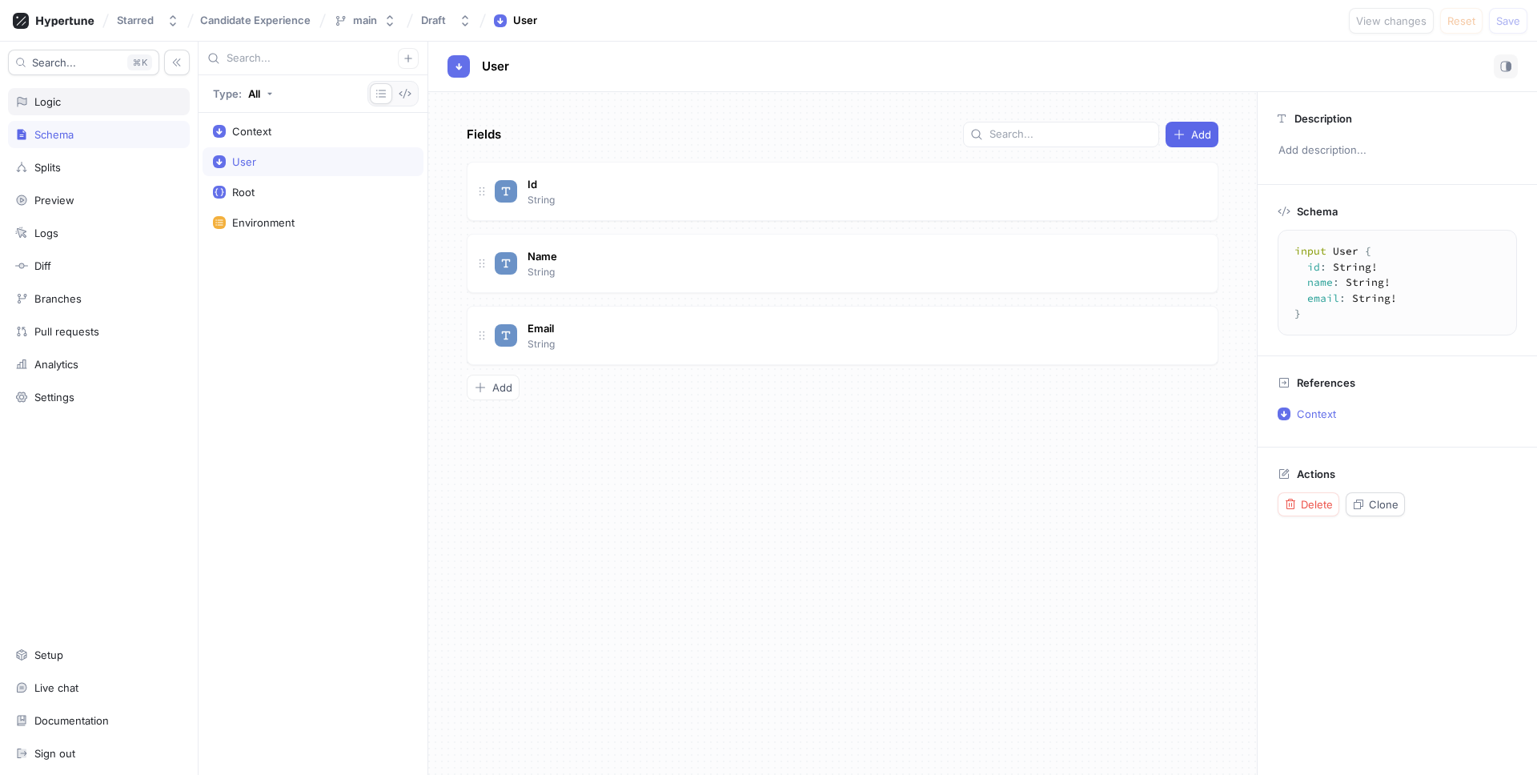
click at [103, 101] on div "Logic" at bounding box center [98, 101] width 167 height 13
